Goal: Task Accomplishment & Management: Manage account settings

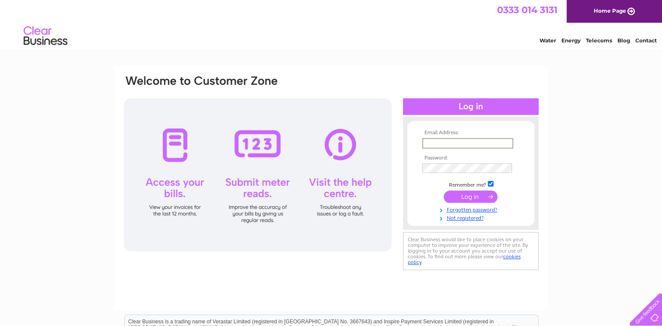
click at [430, 146] on input "text" at bounding box center [467, 143] width 91 height 10
type input "[EMAIL_ADDRESS][DOMAIN_NAME]"
click at [477, 195] on input "submit" at bounding box center [470, 196] width 54 height 12
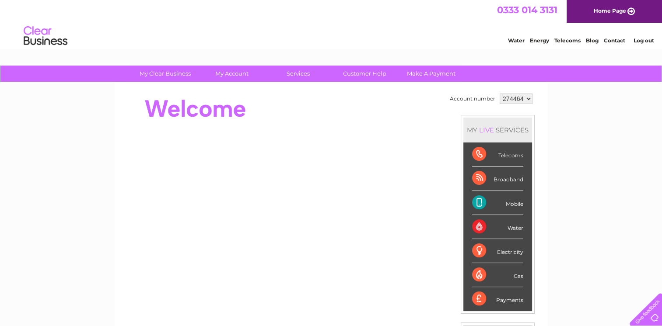
drag, startPoint x: 661, startPoint y: 154, endPoint x: 662, endPoint y: 184, distance: 29.8
click at [661, 184] on html "My Clear Business Login Details My Details My Preferences Link Account My Accou…" at bounding box center [331, 282] width 662 height 564
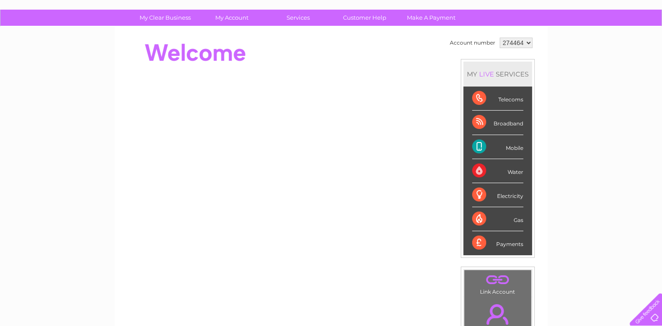
scroll to position [48, 0]
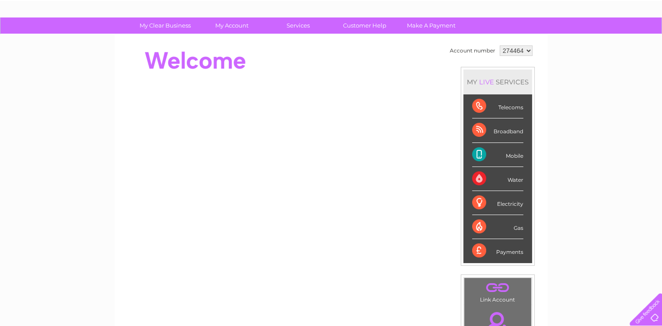
click at [474, 129] on div "Broadband" at bounding box center [497, 130] width 51 height 24
drag, startPoint x: 474, startPoint y: 129, endPoint x: 477, endPoint y: 107, distance: 22.9
click at [477, 107] on div "Telecoms" at bounding box center [497, 106] width 51 height 24
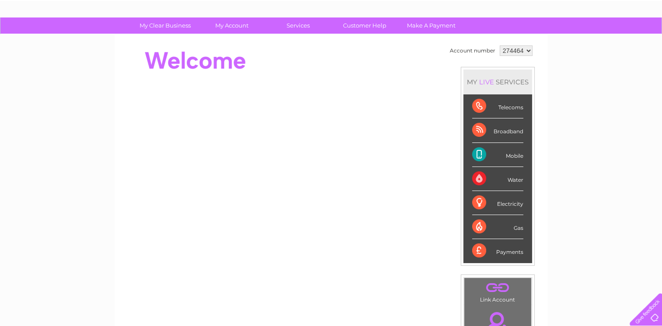
click at [627, 69] on div "My Clear Business Login Details My Details My Preferences Link Account My Accou…" at bounding box center [331, 262] width 662 height 491
click at [528, 49] on select "274464" at bounding box center [515, 50] width 33 height 10
click at [499, 45] on select "274464" at bounding box center [515, 50] width 33 height 10
click at [520, 63] on td "Account number 274464 MY LIVE SERVICES Telecoms Broadband Mobile Water Electric…" at bounding box center [490, 196] width 87 height 307
click at [375, 24] on link "Customer Help" at bounding box center [364, 25] width 72 height 16
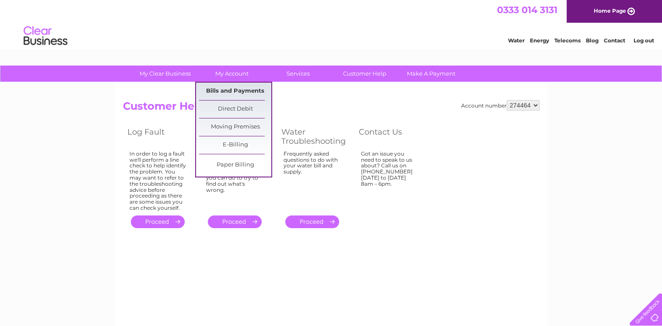
click at [233, 89] on link "Bills and Payments" at bounding box center [235, 91] width 72 height 17
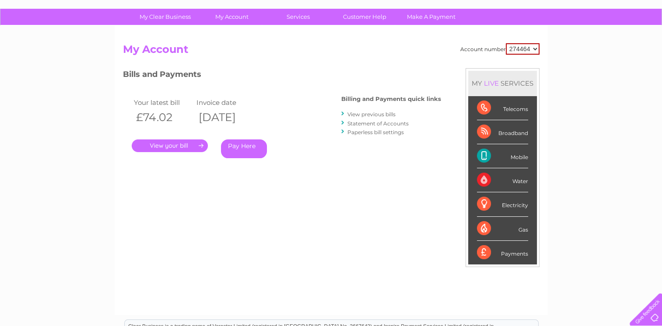
scroll to position [56, 0]
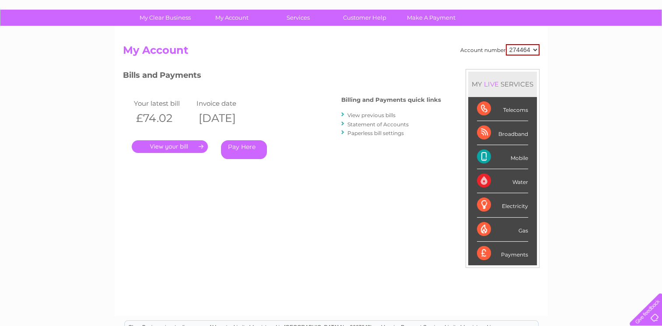
click at [178, 147] on link "." at bounding box center [170, 146] width 76 height 13
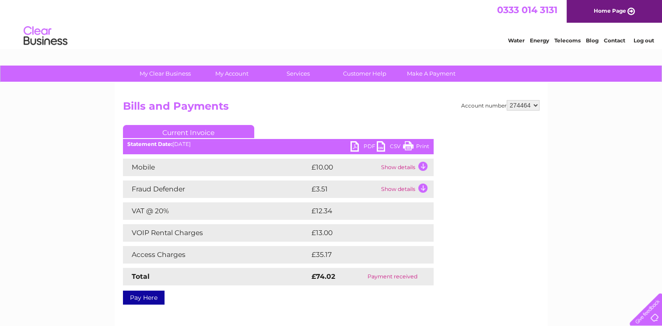
click at [179, 257] on td "Access Charges" at bounding box center [216, 254] width 186 height 17
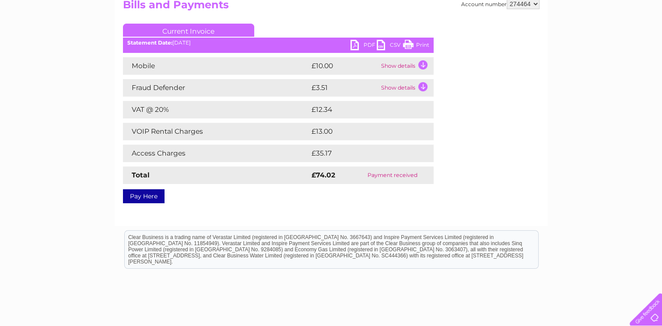
scroll to position [106, 0]
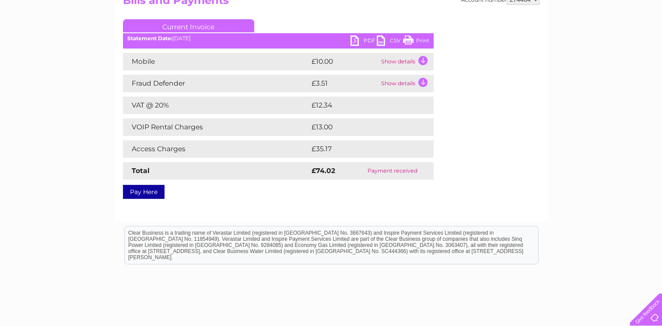
click at [156, 151] on td "Access Charges" at bounding box center [216, 148] width 186 height 17
click at [406, 39] on link "Print" at bounding box center [416, 41] width 26 height 13
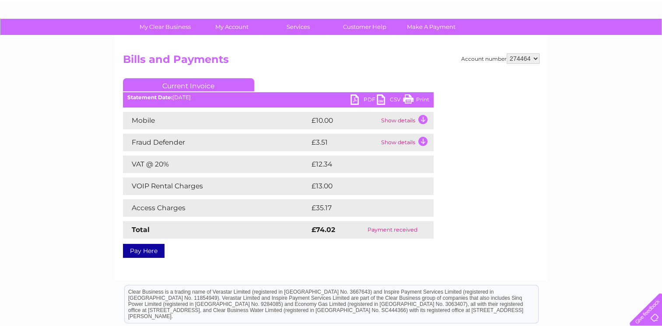
scroll to position [0, 0]
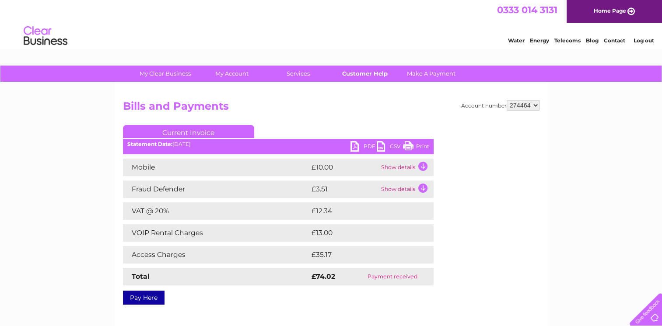
click at [360, 74] on link "Customer Help" at bounding box center [364, 74] width 72 height 16
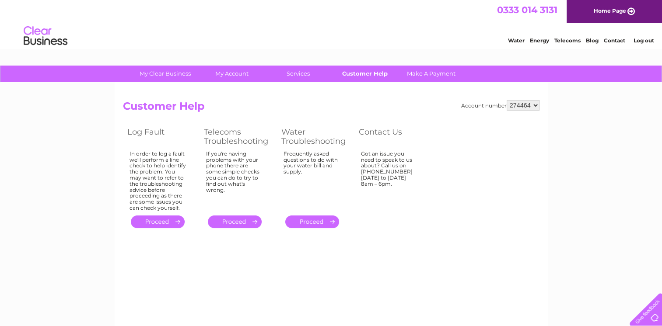
click at [376, 73] on link "Customer Help" at bounding box center [364, 74] width 72 height 16
click at [620, 39] on link "Contact" at bounding box center [613, 40] width 21 height 7
